Goal: Task Accomplishment & Management: Complete application form

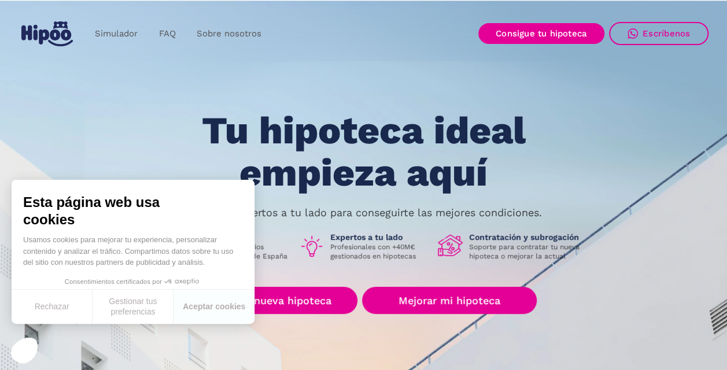
click at [169, 118] on h1 "Tu hipoteca ideal empieza aquí" at bounding box center [363, 152] width 438 height 84
click at [56, 310] on button "Rechazar" at bounding box center [52, 307] width 81 height 34
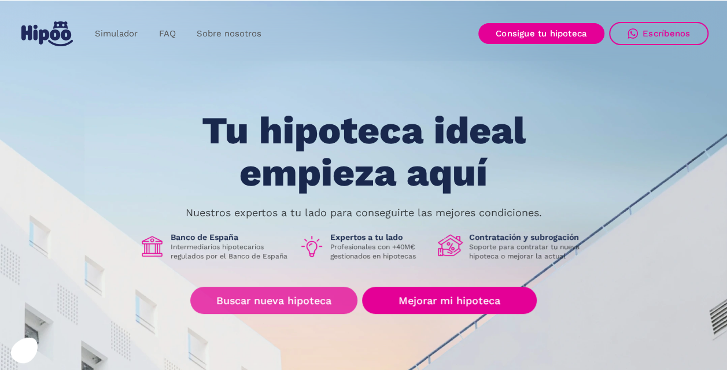
click at [302, 305] on link "Buscar nueva hipoteca" at bounding box center [273, 300] width 167 height 27
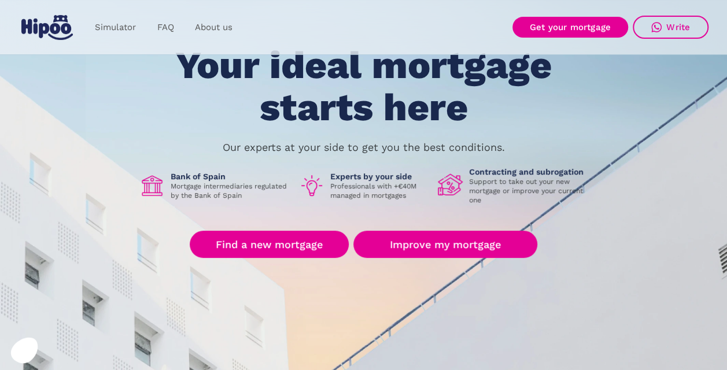
scroll to position [76, 0]
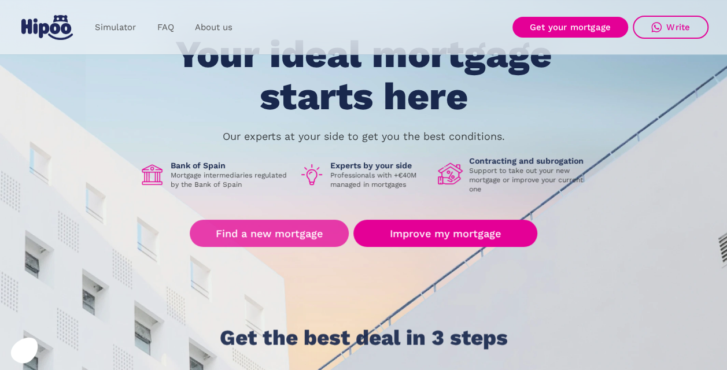
click at [261, 228] on link "Find a new mortgage" at bounding box center [269, 233] width 159 height 27
